Goal: Transaction & Acquisition: Purchase product/service

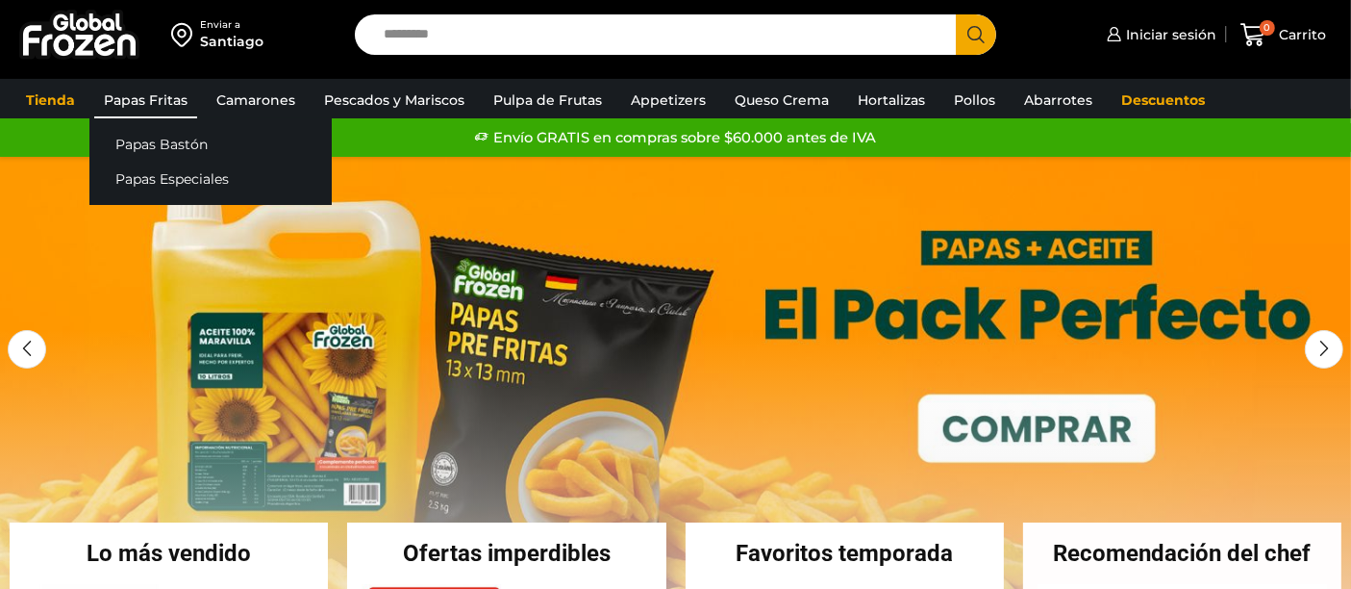
click at [165, 103] on link "Papas Fritas" at bounding box center [145, 100] width 103 height 37
